Goal: Transaction & Acquisition: Purchase product/service

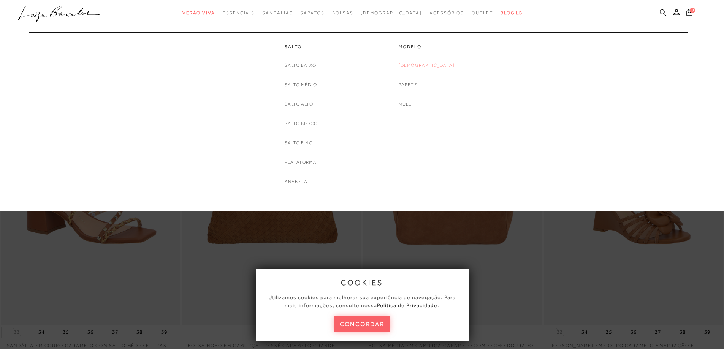
click at [426, 68] on link "[DEMOGRAPHIC_DATA]" at bounding box center [427, 66] width 56 height 8
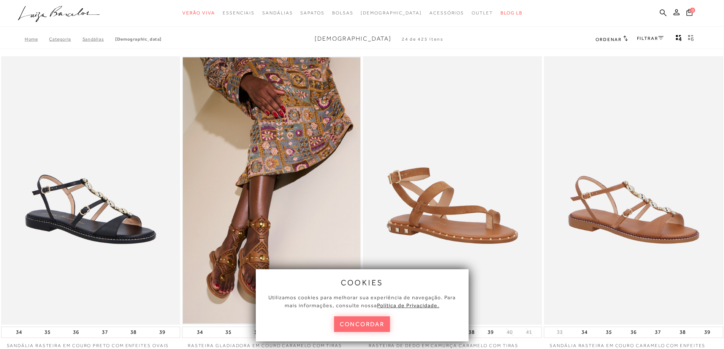
click at [359, 325] on button "concordar" at bounding box center [362, 325] width 56 height 16
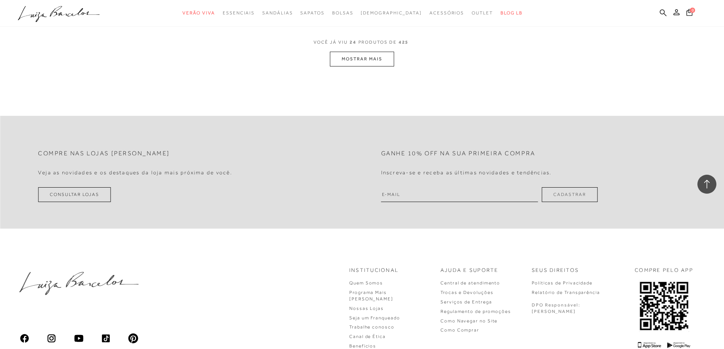
scroll to position [1863, 0]
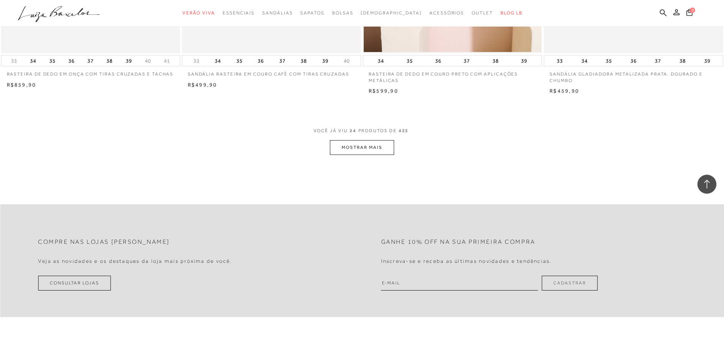
click at [366, 148] on button "MOSTRAR MAIS" at bounding box center [362, 147] width 64 height 15
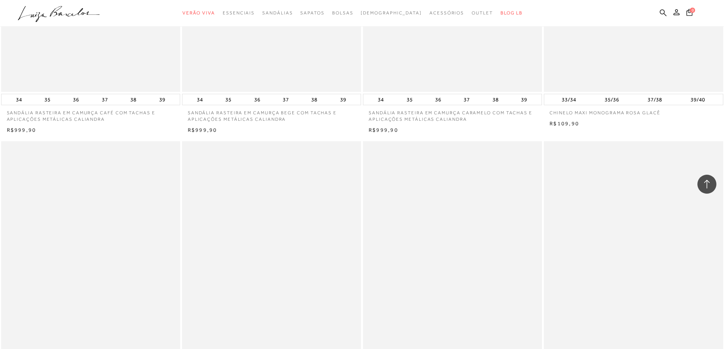
scroll to position [3282, 0]
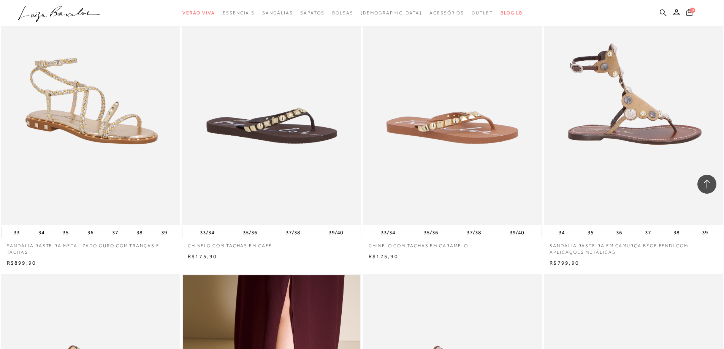
click at [634, 106] on img at bounding box center [634, 90] width 178 height 269
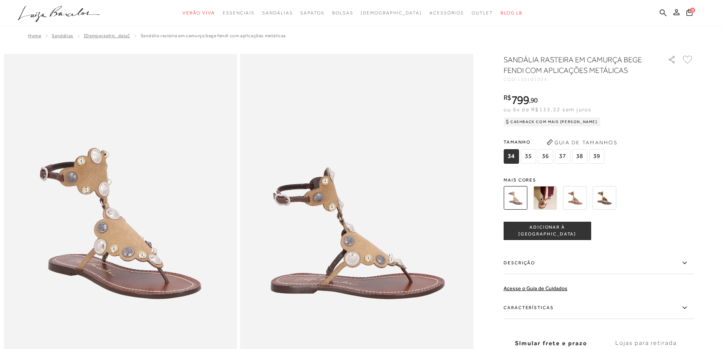
click at [556, 193] on img at bounding box center [545, 198] width 24 height 24
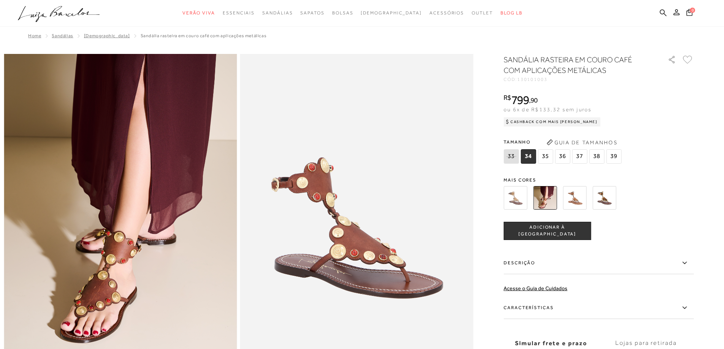
click at [575, 198] on img at bounding box center [575, 198] width 24 height 24
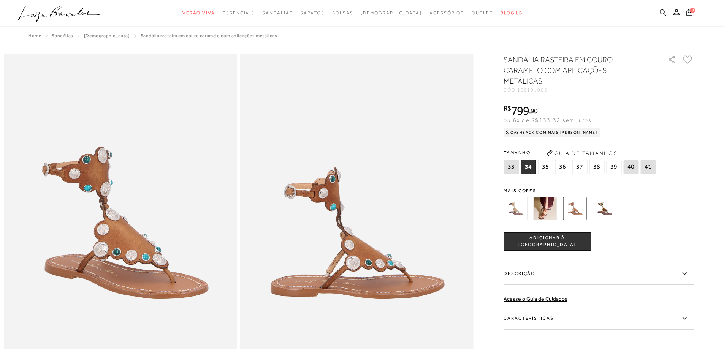
click at [582, 212] on img at bounding box center [575, 209] width 24 height 24
click at [577, 207] on img at bounding box center [575, 209] width 24 height 24
click at [609, 209] on img at bounding box center [605, 209] width 24 height 24
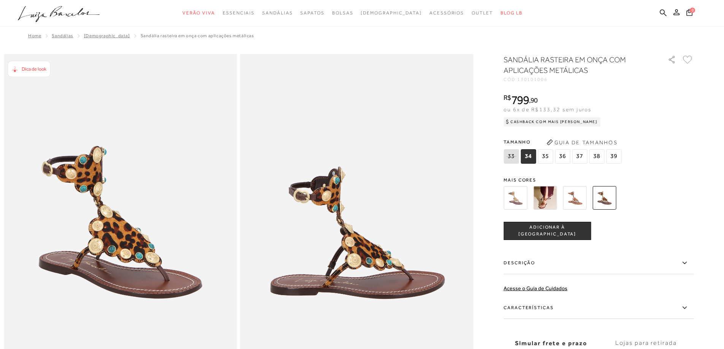
click at [518, 202] on img at bounding box center [516, 198] width 24 height 24
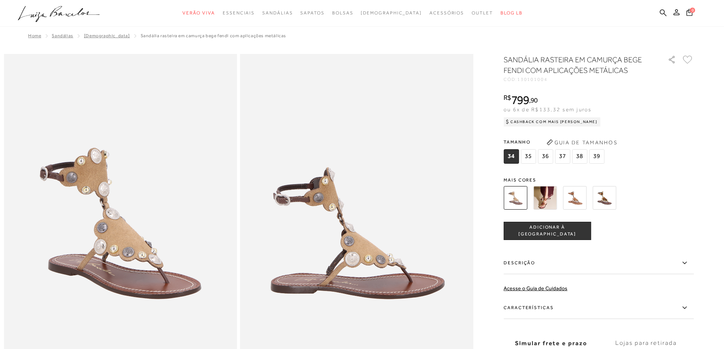
click at [549, 199] on img at bounding box center [545, 198] width 24 height 24
